Goal: Information Seeking & Learning: Find contact information

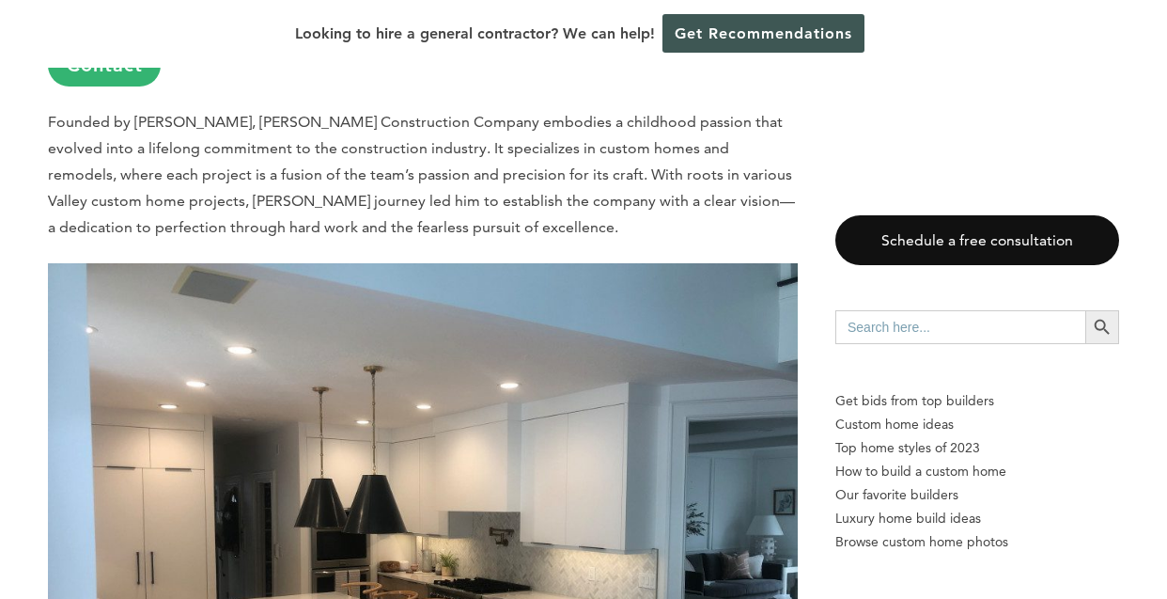
scroll to position [9021, 0]
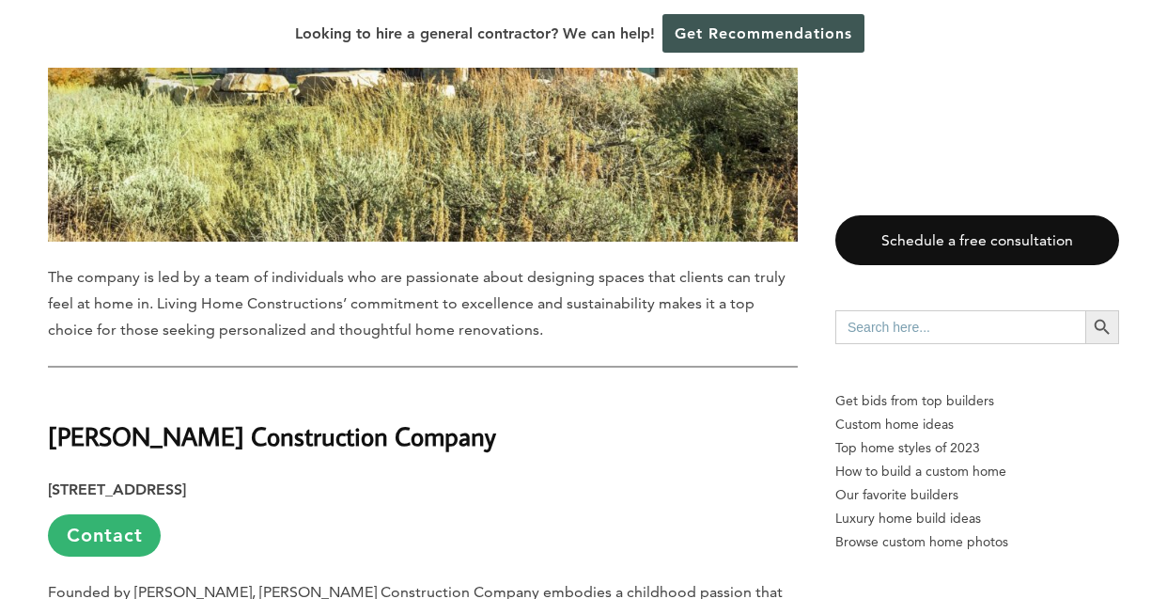
click at [152, 419] on strong "[PERSON_NAME] Construction Company" at bounding box center [272, 435] width 448 height 33
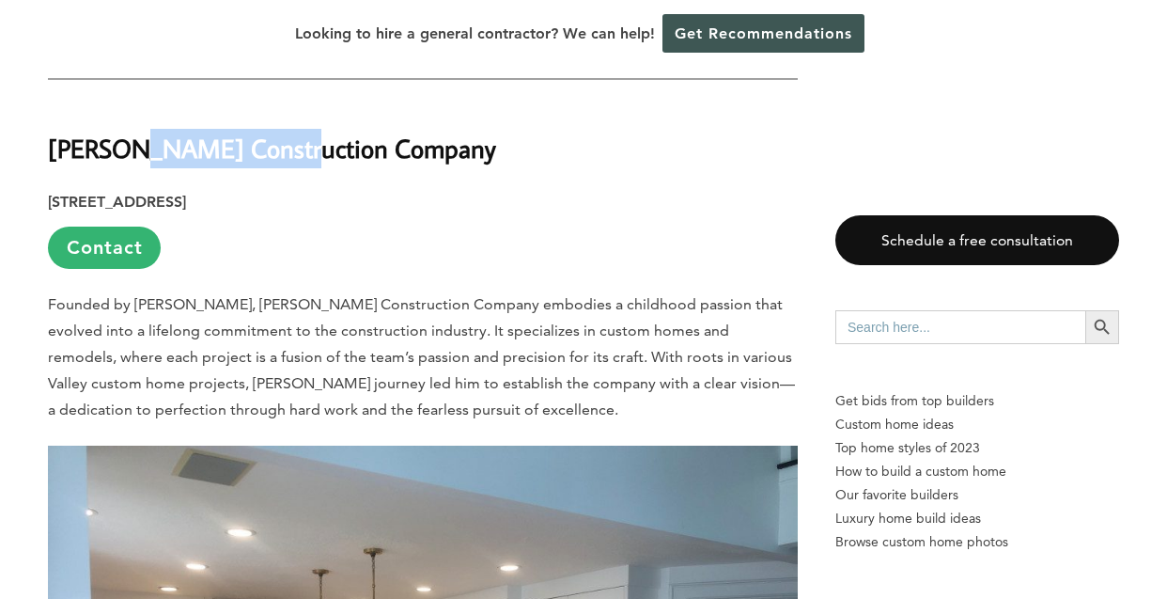
scroll to position [9092, 0]
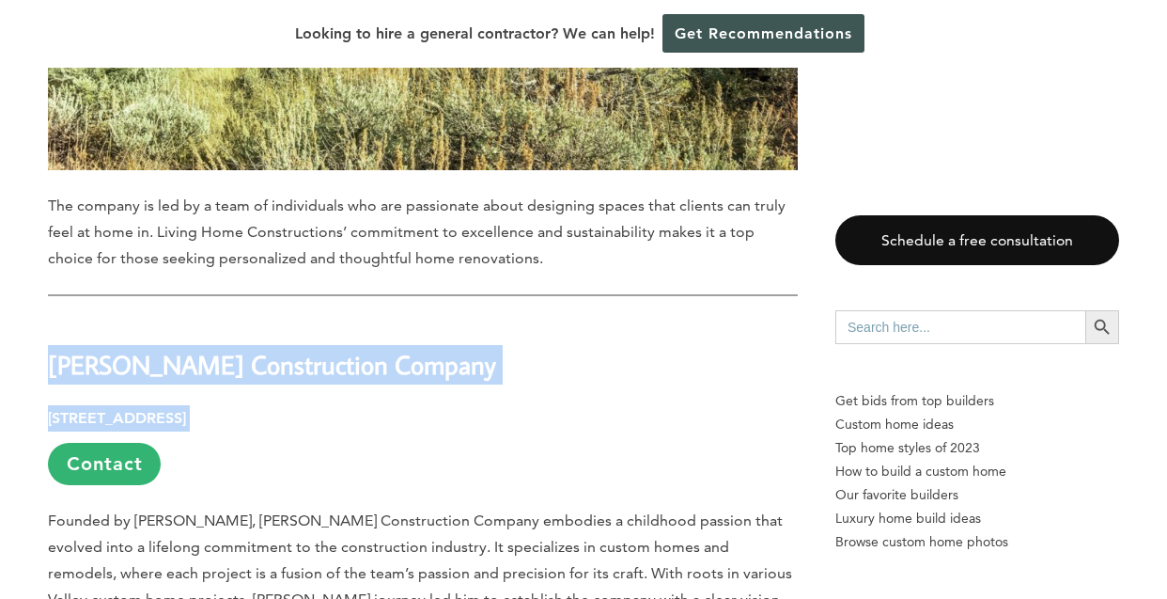
drag, startPoint x: 46, startPoint y: 262, endPoint x: 353, endPoint y: 305, distance: 310.3
drag, startPoint x: 353, startPoint y: 305, endPoint x: 303, endPoint y: 298, distance: 51.3
copy div "[PERSON_NAME] Construction Company [STREET_ADDRESS]"
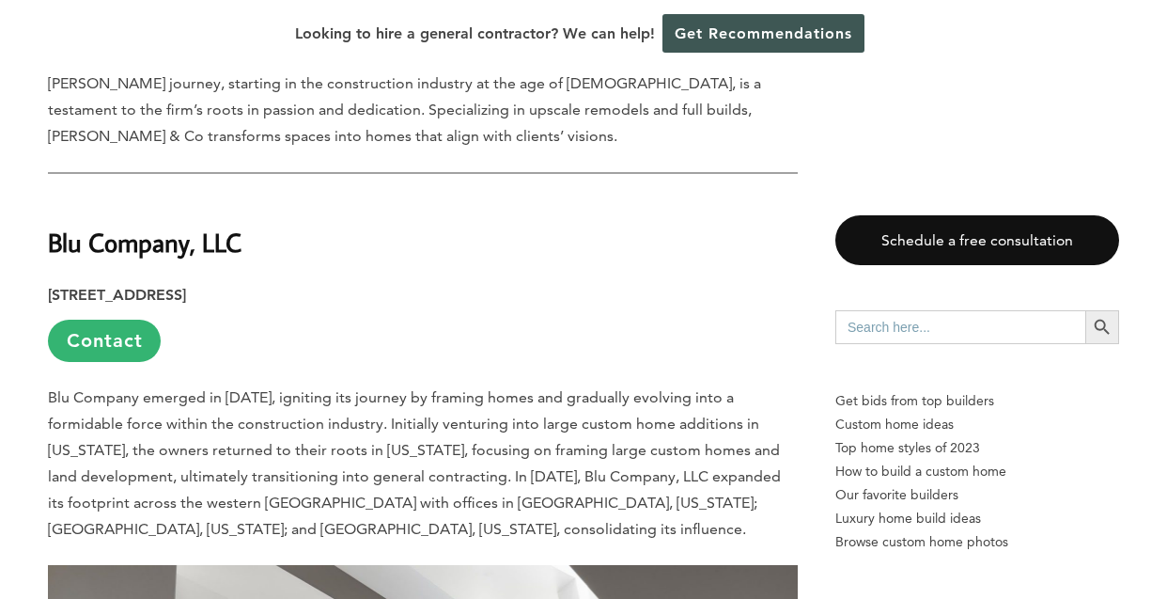
scroll to position [6837, 0]
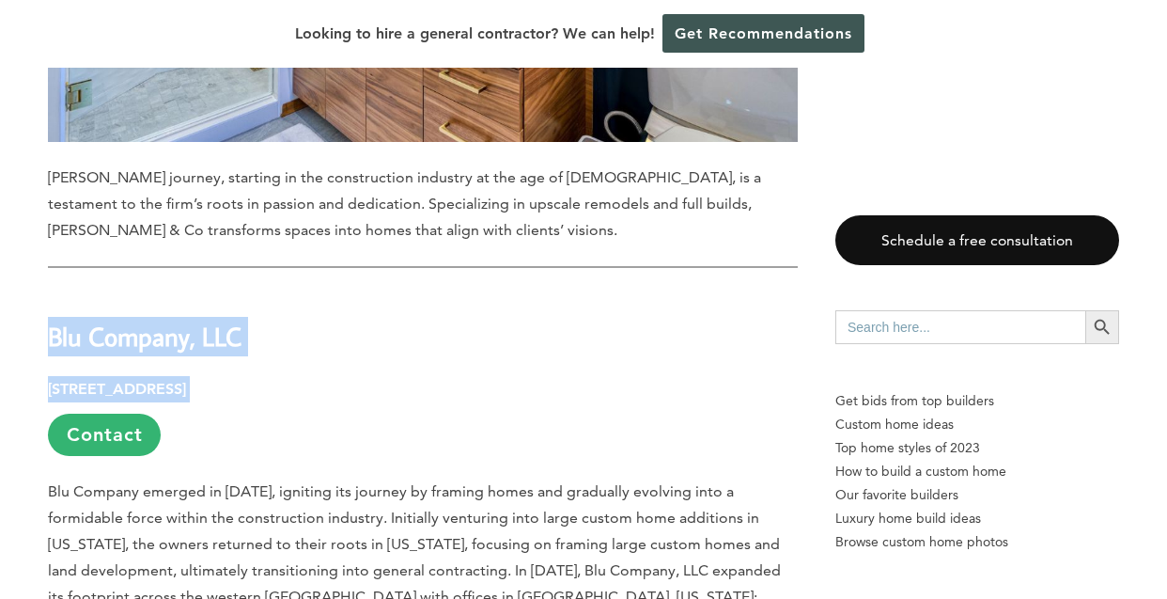
drag, startPoint x: 35, startPoint y: 243, endPoint x: 444, endPoint y: 281, distance: 411.4
copy div "Blu Company, LLC [STREET_ADDRESS]"
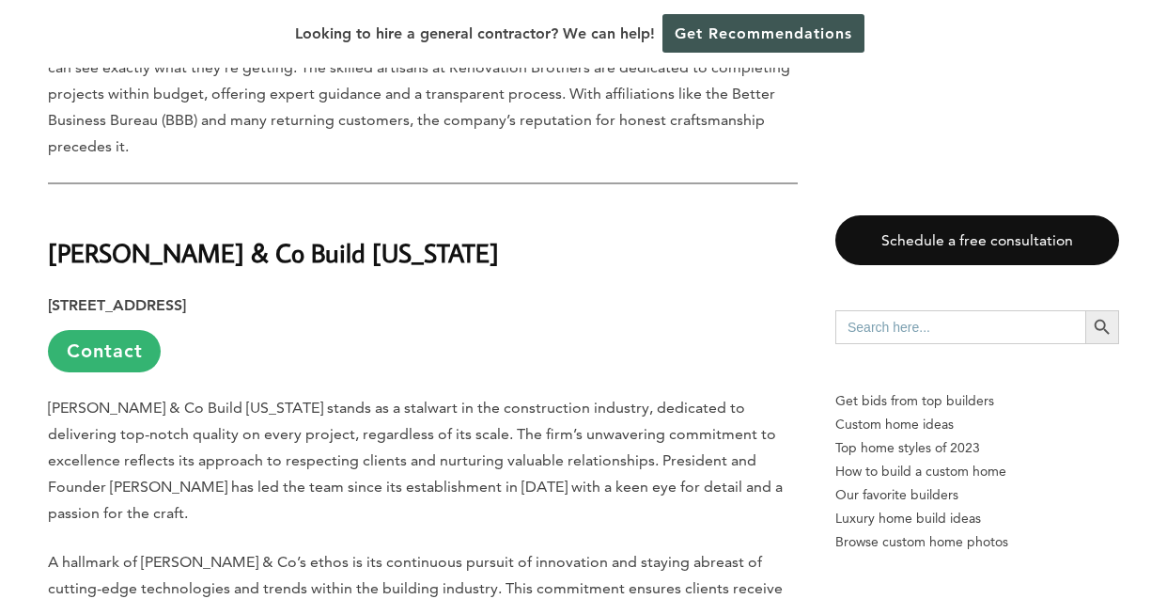
scroll to position [5709, 0]
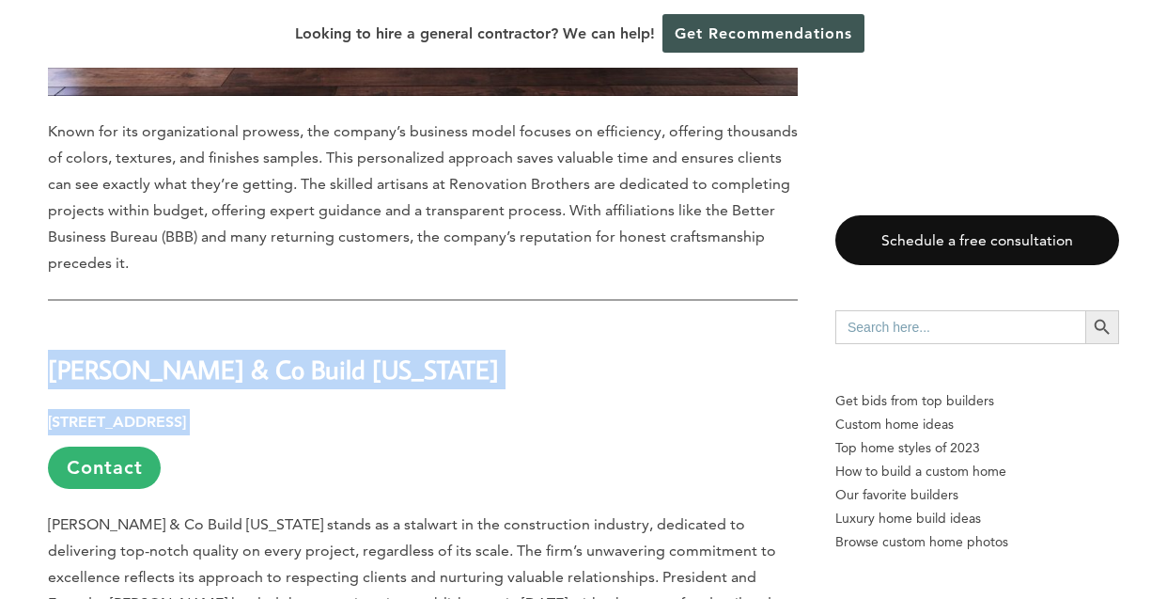
drag, startPoint x: 32, startPoint y: 287, endPoint x: 413, endPoint y: 340, distance: 385.2
click at [414, 340] on div "Last updated on [DATE] 04:36 pm [GEOGRAPHIC_DATA], [US_STATE], beckons as a hav…" at bounding box center [583, 465] width 1131 height 10071
drag, startPoint x: 413, startPoint y: 340, endPoint x: 386, endPoint y: 332, distance: 28.5
copy div "[PERSON_NAME] & Co Build [US_STATE] [STREET_ADDRESS]"
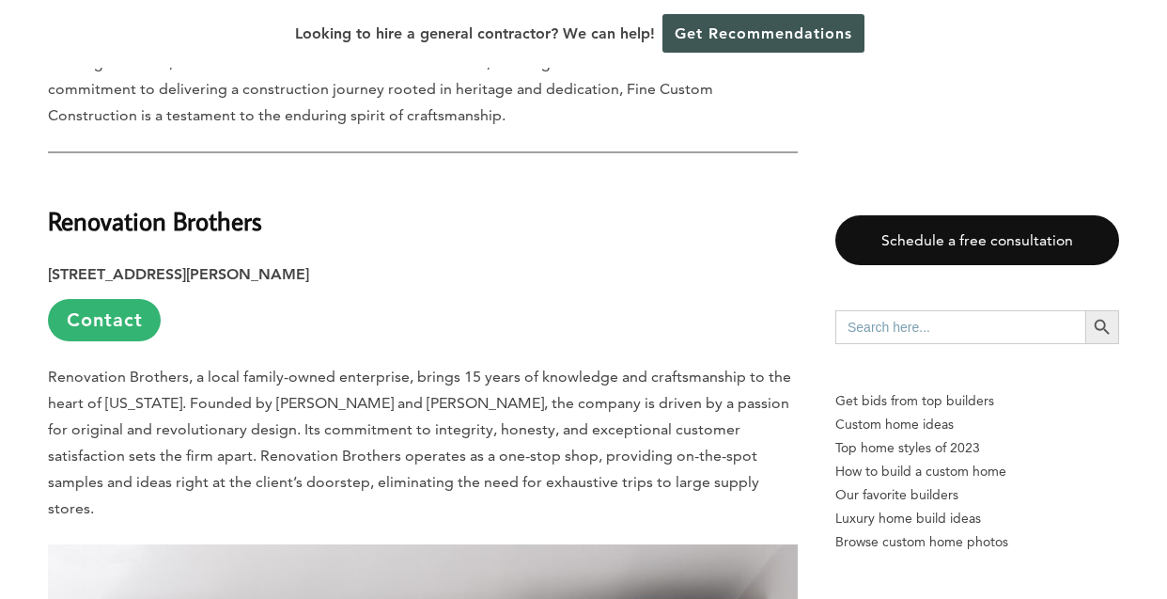
scroll to position [4676, 0]
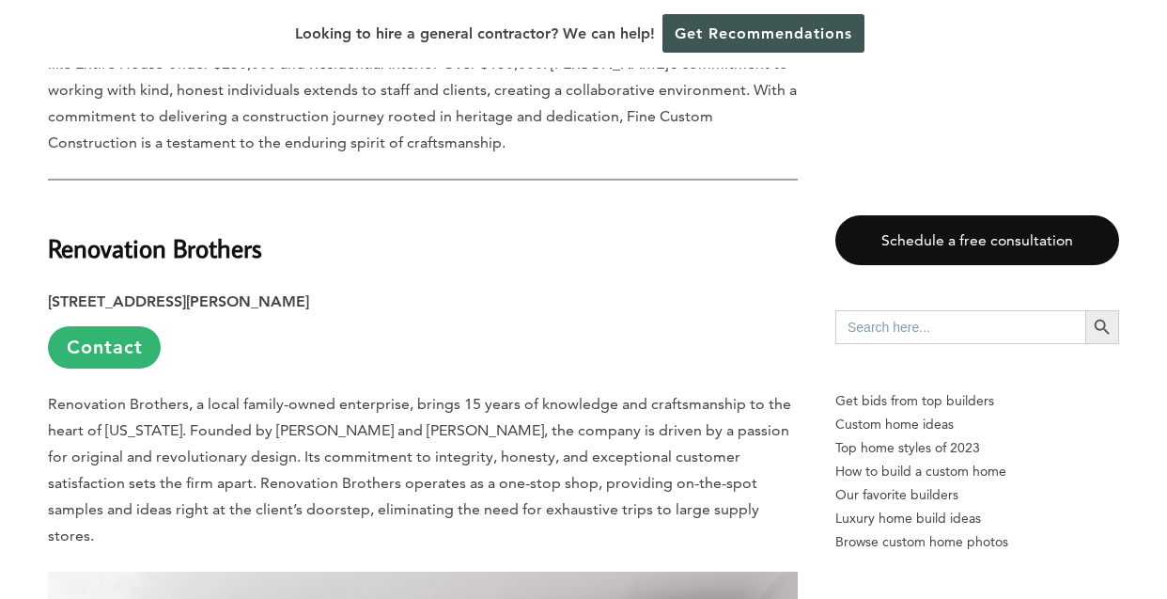
drag, startPoint x: 18, startPoint y: 204, endPoint x: 288, endPoint y: 237, distance: 272.6
drag, startPoint x: 288, startPoint y: 237, endPoint x: 284, endPoint y: 245, distance: 9.7
copy div "Renovation Brothers [STREET_ADDRESS][PERSON_NAME]"
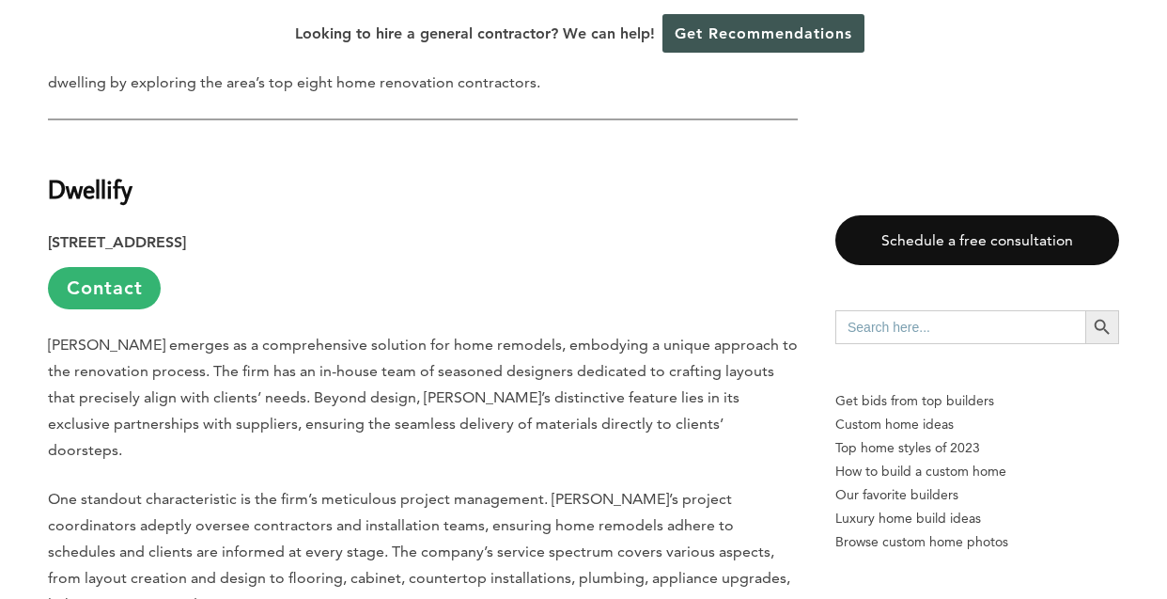
scroll to position [1387, 0]
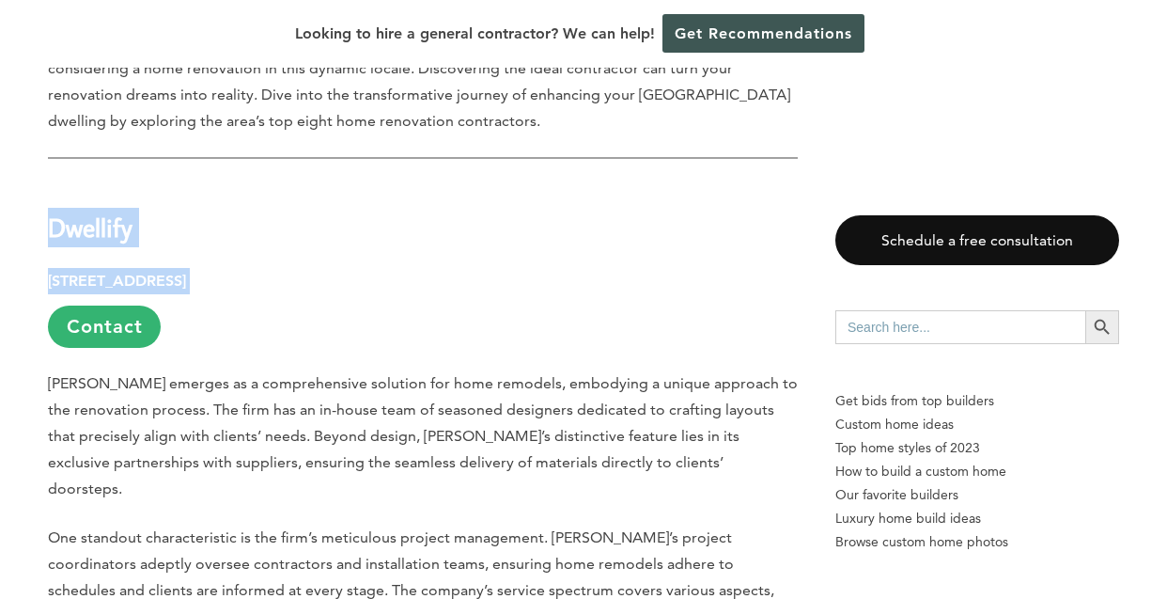
drag, startPoint x: 38, startPoint y: 230, endPoint x: 463, endPoint y: 279, distance: 428.5
copy div "Dwellify [STREET_ADDRESS]"
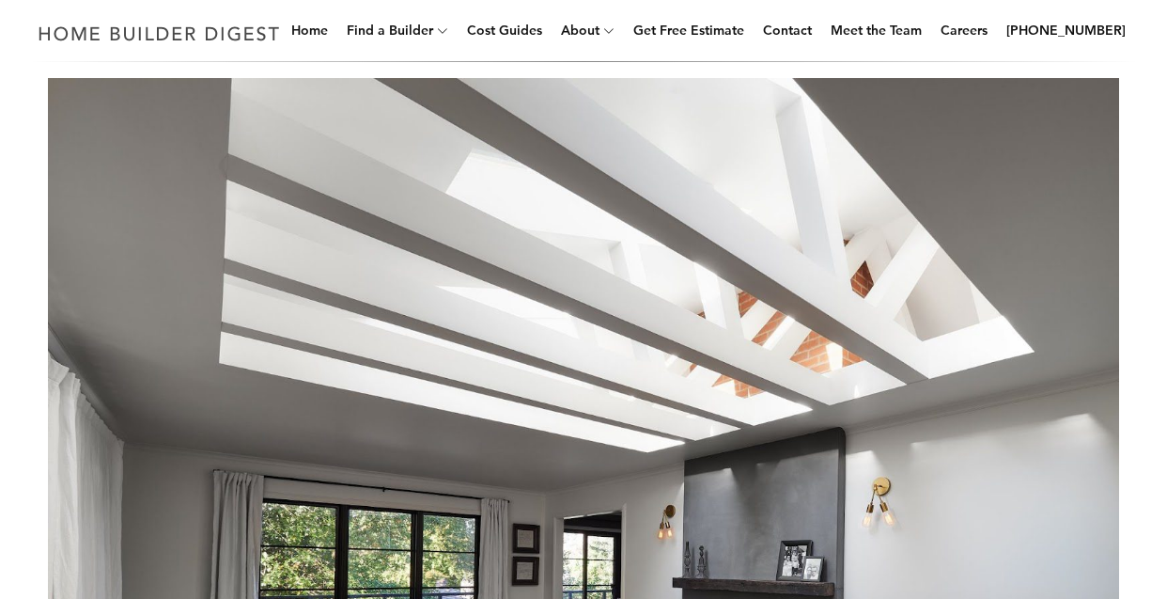
scroll to position [0, 0]
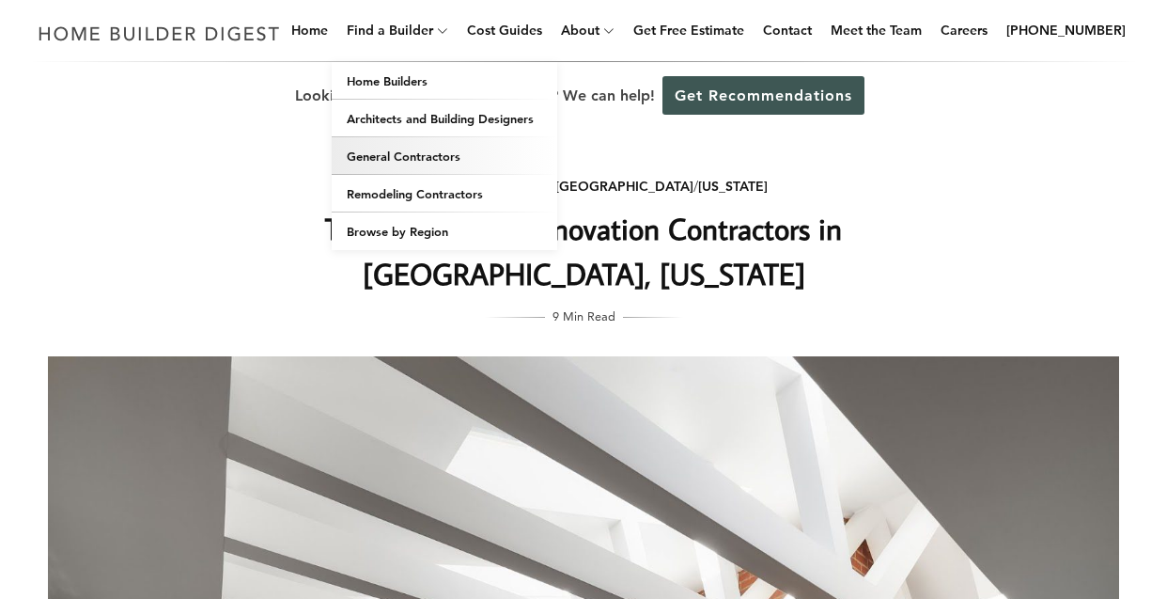
click at [387, 166] on link "General Contractors" at bounding box center [445, 156] width 226 height 38
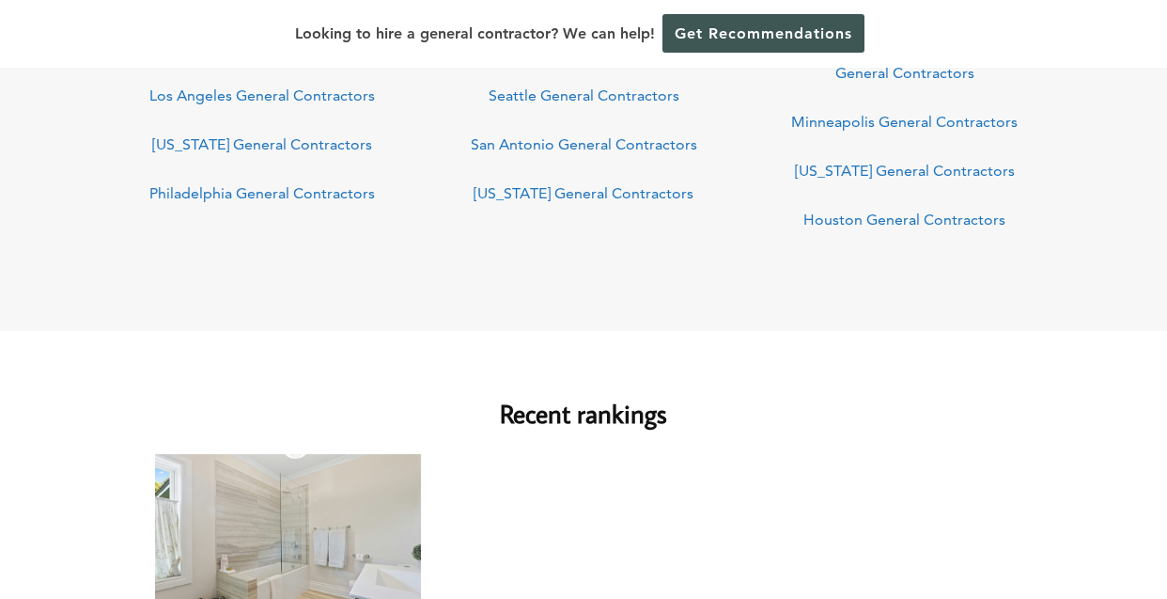
scroll to position [1311, 0]
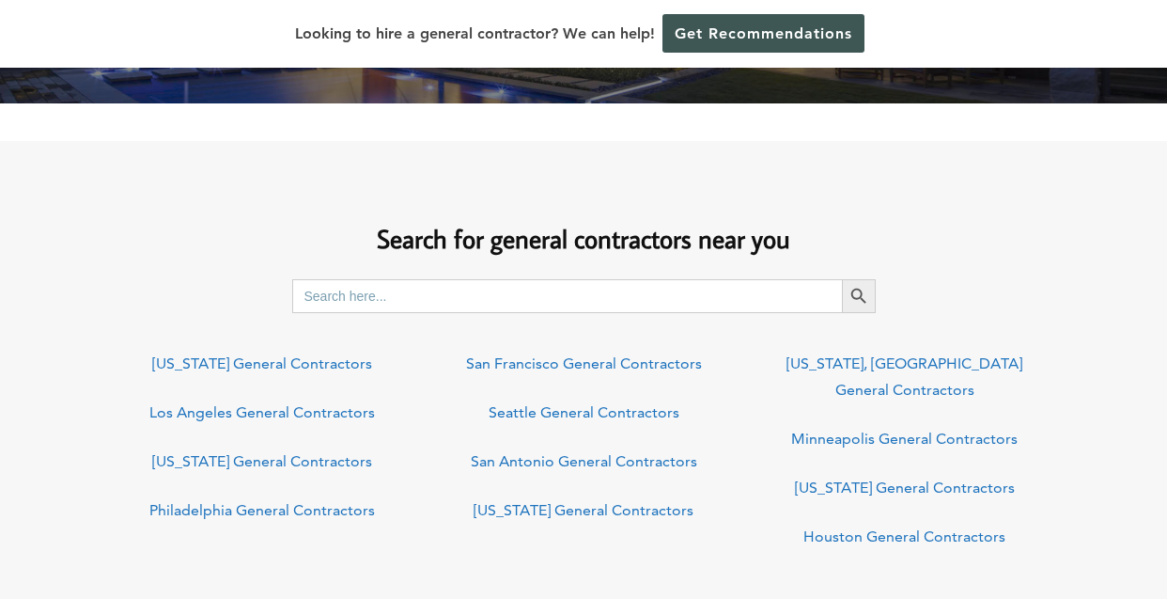
click at [397, 311] on input "Search for:" at bounding box center [567, 296] width 550 height 34
type input "ut"
click at [842, 279] on button "Search Button" at bounding box center [859, 296] width 34 height 34
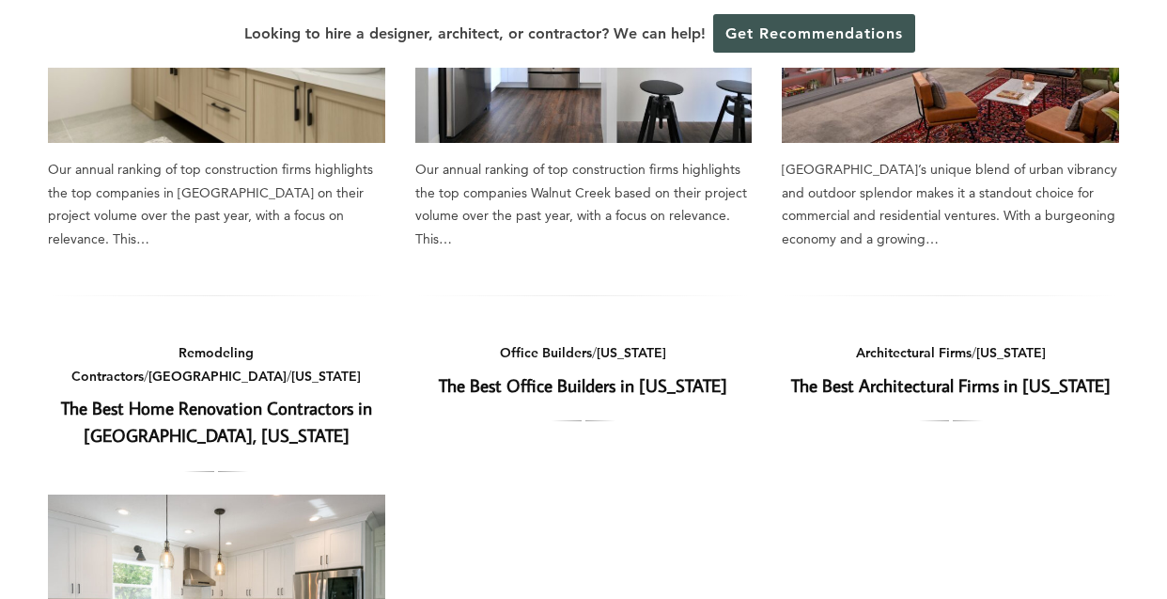
scroll to position [564, 0]
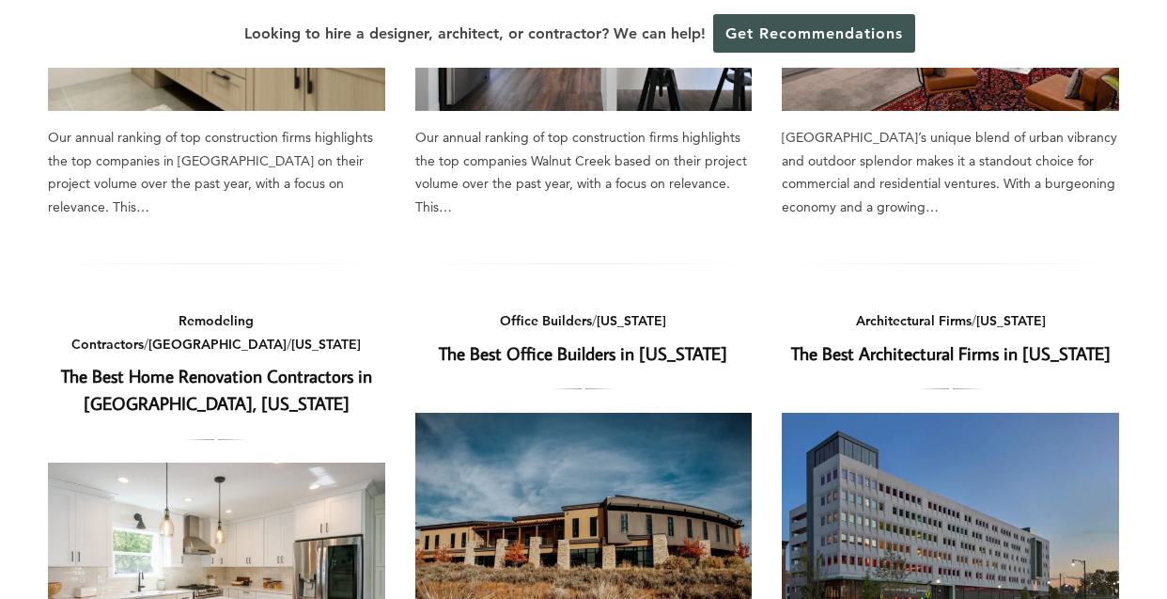
click at [498, 361] on link "The Best Office Builders in [US_STATE]" at bounding box center [583, 352] width 288 height 23
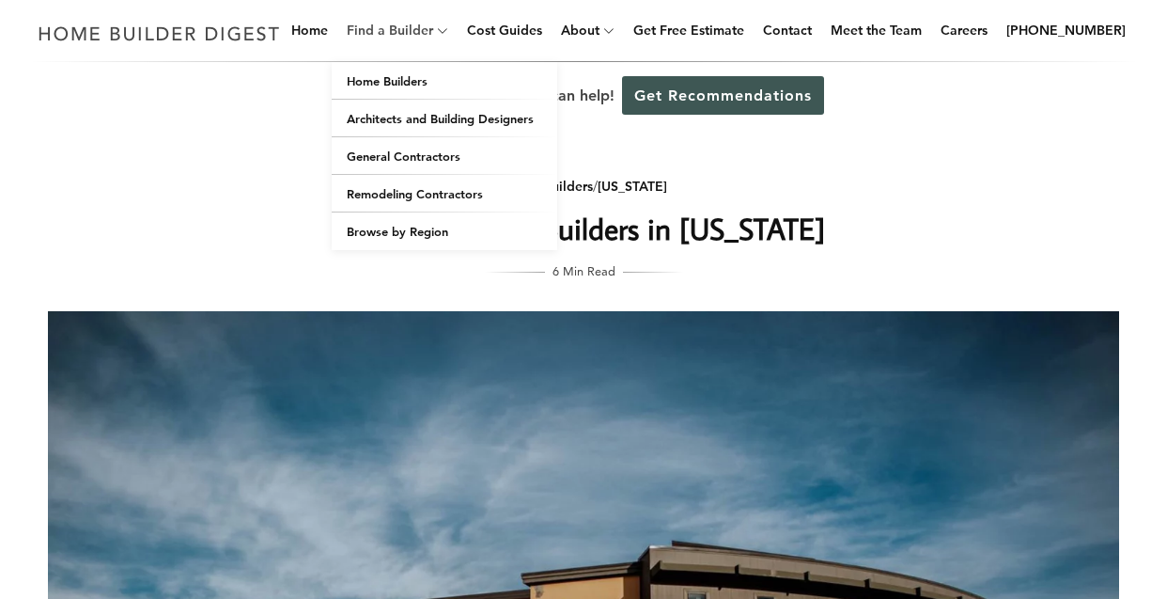
click at [433, 22] on link "Find a Builder" at bounding box center [386, 30] width 94 height 60
